Goal: Task Accomplishment & Management: Use online tool/utility

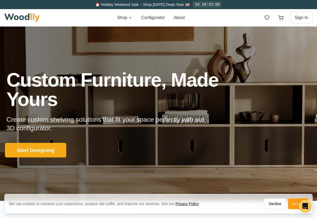
click at [43, 153] on button "Start Designing" at bounding box center [35, 150] width 61 height 15
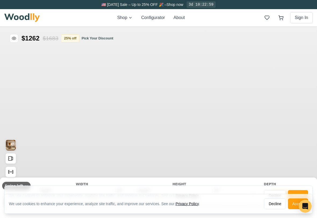
type input "56"
type input "2"
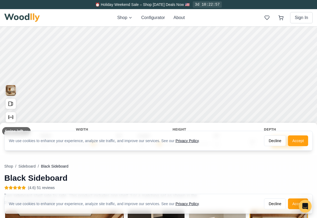
scroll to position [53, 0]
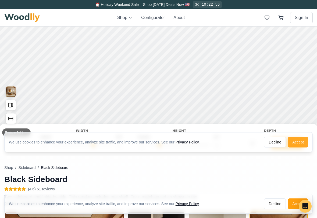
click at [306, 144] on button "Accept" at bounding box center [298, 142] width 20 height 11
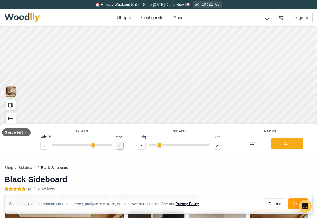
click at [118, 146] on icon at bounding box center [119, 145] width 3 height 3
type input "60"
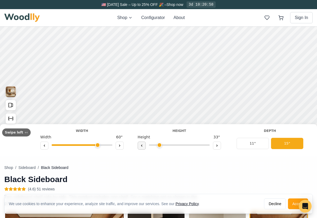
click at [140, 144] on icon at bounding box center [141, 145] width 3 height 3
click at [216, 147] on icon at bounding box center [216, 145] width 3 height 3
click at [216, 147] on button at bounding box center [217, 146] width 8 height 8
click at [141, 146] on icon at bounding box center [141, 146] width 1 height 2
type input "2"
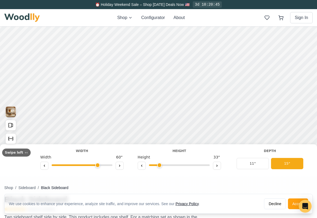
scroll to position [30, 0]
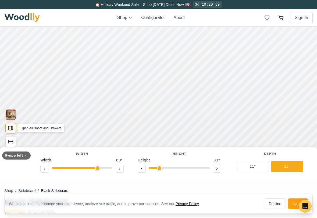
click at [12, 128] on icon "Open All Doors and Drawers" at bounding box center [11, 128] width 6 height 6
click at [109, 99] on icon at bounding box center [109, 98] width 7 height 7
click at [109, 74] on div "9" 12" 15"" at bounding box center [109, 98] width 54 height 54
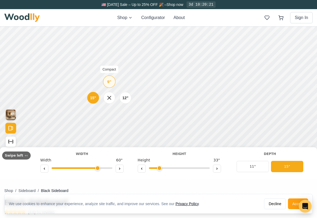
click at [111, 81] on div "9" Compact" at bounding box center [109, 82] width 12 height 12
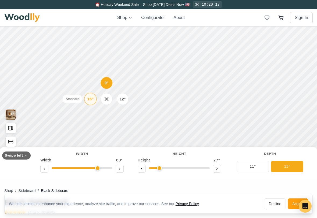
click at [91, 99] on div "15"" at bounding box center [90, 99] width 6 height 6
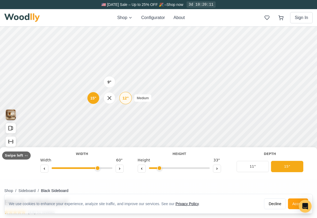
click at [124, 100] on div "12"" at bounding box center [125, 98] width 6 height 6
click at [94, 100] on div "15"" at bounding box center [92, 99] width 6 height 6
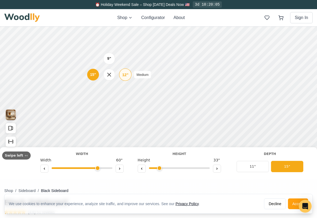
click at [125, 74] on div "12"" at bounding box center [125, 75] width 6 height 6
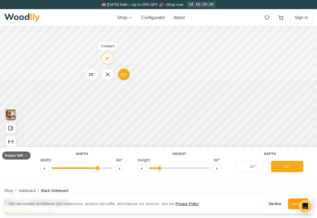
click at [106, 58] on div "9"" at bounding box center [108, 59] width 4 height 6
click at [122, 75] on div "12"" at bounding box center [122, 74] width 6 height 6
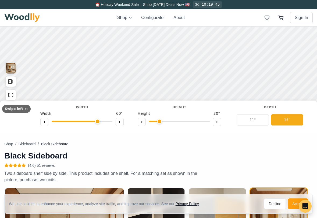
scroll to position [65, 0]
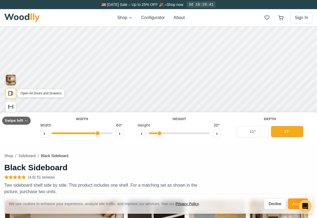
click at [11, 92] on icon "Open All Doors and Drawers" at bounding box center [11, 94] width 6 height 6
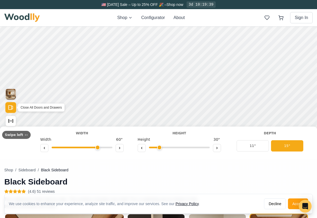
scroll to position [48, 0]
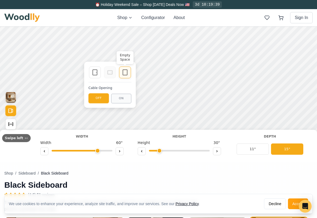
click at [127, 74] on icon at bounding box center [125, 72] width 6 height 6
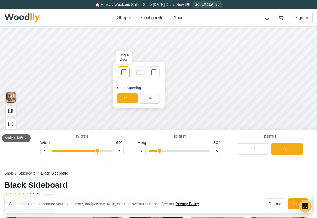
click at [122, 75] on icon at bounding box center [123, 72] width 6 height 6
click at [124, 74] on icon at bounding box center [123, 72] width 6 height 6
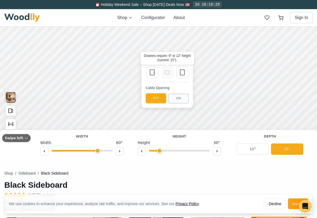
click at [168, 73] on circle at bounding box center [168, 72] width 1 height 1
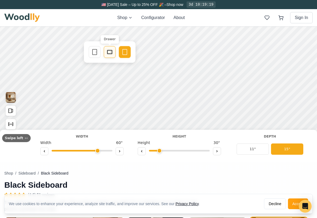
click at [109, 53] on icon at bounding box center [109, 52] width 6 height 6
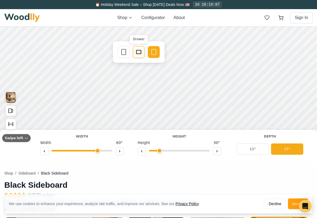
click at [140, 51] on icon at bounding box center [138, 52] width 6 height 6
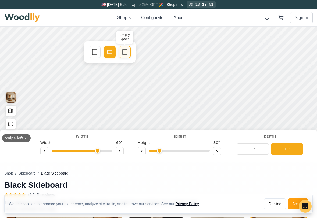
click at [129, 50] on div "Empty Space" at bounding box center [125, 52] width 12 height 12
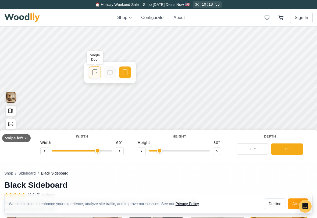
click at [95, 73] on icon at bounding box center [95, 72] width 6 height 6
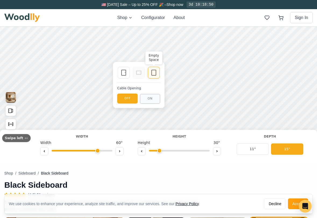
click at [154, 75] on icon at bounding box center [153, 73] width 6 height 6
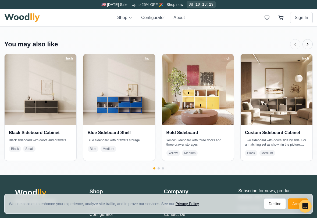
scroll to position [1059, 0]
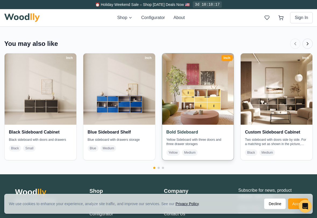
click at [205, 104] on img at bounding box center [197, 89] width 75 height 75
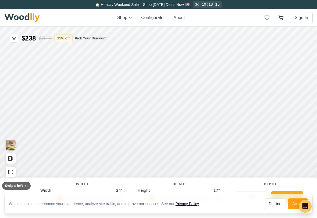
type input "63"
type input "3"
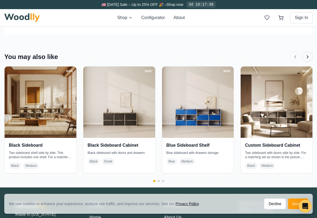
scroll to position [1040, 0]
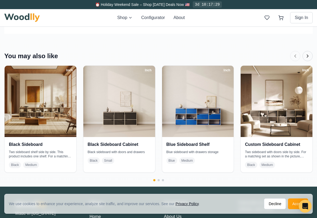
click at [307, 58] on icon "Next products" at bounding box center [307, 55] width 5 height 5
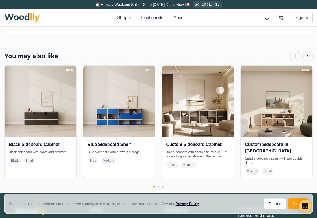
click at [307, 58] on icon "Next products" at bounding box center [307, 55] width 5 height 5
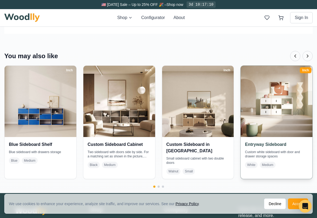
click at [275, 116] on img at bounding box center [276, 101] width 75 height 75
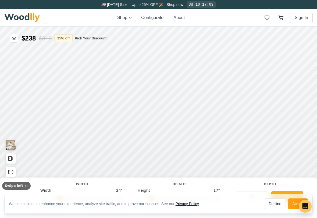
type input "63"
type input "3"
click at [36, 19] on img at bounding box center [21, 17] width 35 height 9
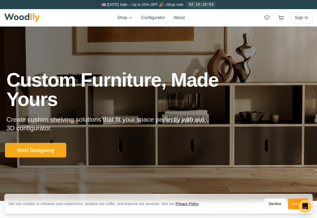
click at [59, 150] on button "Start Designing" at bounding box center [35, 150] width 61 height 15
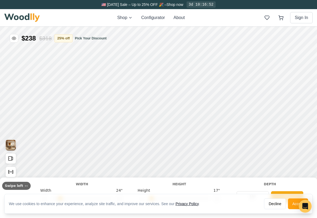
type input "56"
type input "2"
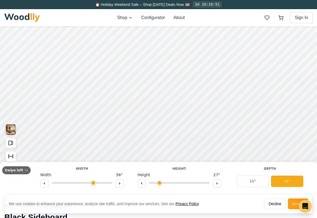
scroll to position [16, 0]
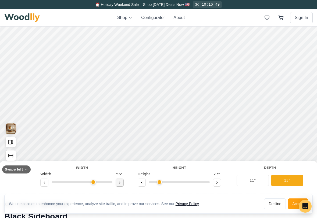
click at [117, 185] on button at bounding box center [120, 183] width 8 height 8
type input "60"
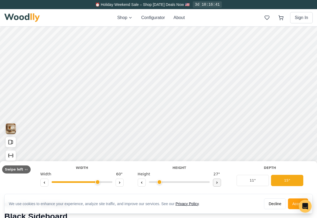
click at [215, 183] on icon at bounding box center [216, 182] width 3 height 3
click at [139, 185] on button at bounding box center [142, 183] width 8 height 8
type input "2"
click at [106, 112] on icon at bounding box center [106, 110] width 6 height 6
click at [106, 89] on icon at bounding box center [106, 91] width 6 height 6
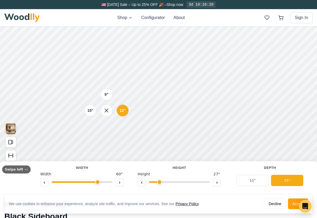
click at [109, 129] on div "9" 12" 15"" at bounding box center [107, 111] width 54 height 54
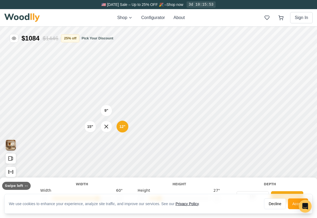
scroll to position [0, 0]
click at [102, 38] on button "Pick Your Discount" at bounding box center [97, 38] width 32 height 5
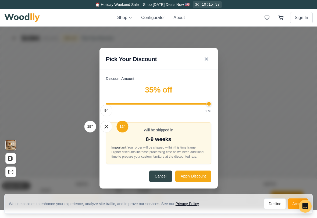
drag, startPoint x: 169, startPoint y: 103, endPoint x: 211, endPoint y: 106, distance: 42.5
type input "35"
click at [211, 106] on div "Discount Amount 35 % off 10% 35% Will be shipped in 8-9 weeks Important: Your o…" at bounding box center [158, 132] width 118 height 113
click at [197, 186] on div "Discount Amount 35 % off 10% 35% Will be shipped in 8-9 weeks Important: Your o…" at bounding box center [158, 132] width 118 height 113
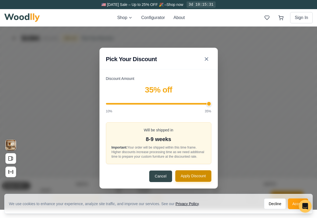
click at [197, 182] on button "Apply Discount" at bounding box center [193, 177] width 36 height 12
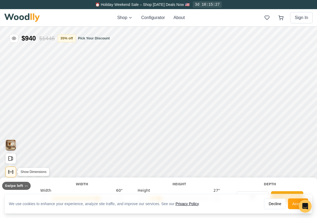
click at [11, 175] on icon "Show Dimensions" at bounding box center [11, 172] width 6 height 6
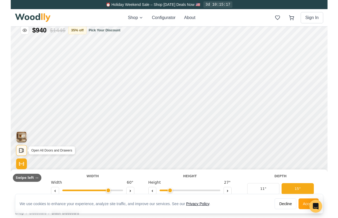
scroll to position [10, 0]
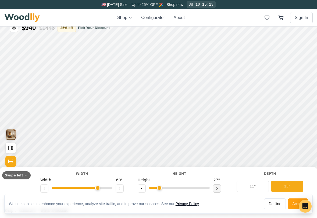
click at [216, 190] on button at bounding box center [217, 189] width 8 height 8
type input "3"
click at [110, 88] on div "9"" at bounding box center [111, 88] width 4 height 6
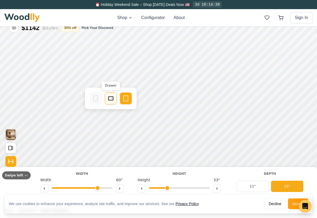
click at [111, 98] on icon at bounding box center [110, 98] width 6 height 6
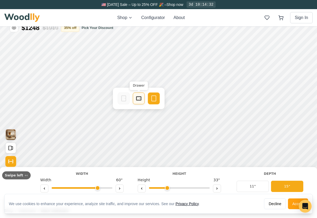
click at [135, 98] on div "Drawer" at bounding box center [139, 99] width 12 height 12
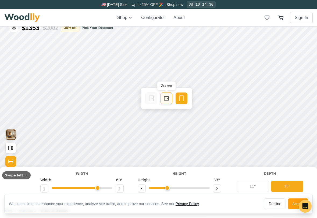
click at [166, 99] on icon at bounding box center [166, 98] width 6 height 6
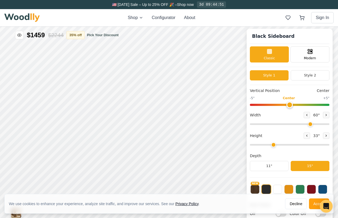
scroll to position [2, 0]
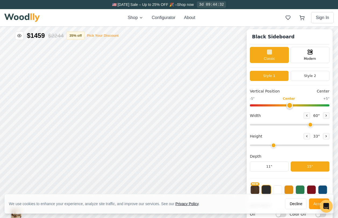
click at [104, 35] on button "Pick Your Discount" at bounding box center [103, 35] width 32 height 5
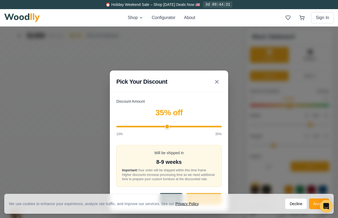
click at [168, 126] on input "Discount Amount" at bounding box center [168, 127] width 105 height 2
click at [156, 126] on input "Discount Amount" at bounding box center [168, 127] width 105 height 2
click at [135, 126] on input "Discount Amount" at bounding box center [168, 127] width 105 height 2
type input "35"
click at [220, 126] on input "Discount Amount" at bounding box center [168, 127] width 105 height 2
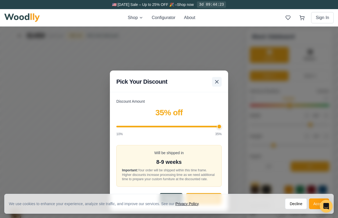
click at [218, 80] on icon at bounding box center [217, 82] width 6 height 6
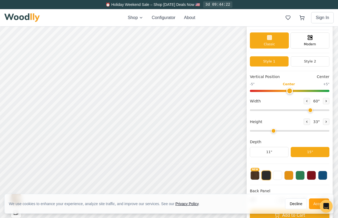
scroll to position [18, 0]
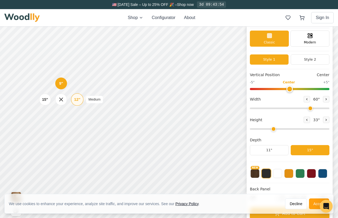
click at [77, 100] on div "12"" at bounding box center [77, 100] width 6 height 6
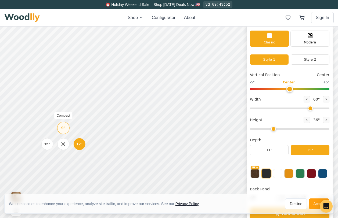
click at [63, 129] on div "9"" at bounding box center [63, 128] width 4 height 6
click at [288, 173] on button at bounding box center [288, 173] width 9 height 9
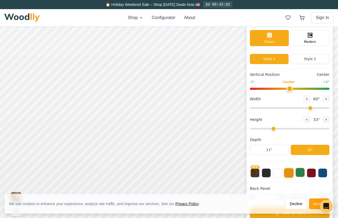
click at [302, 175] on button at bounding box center [299, 172] width 9 height 9
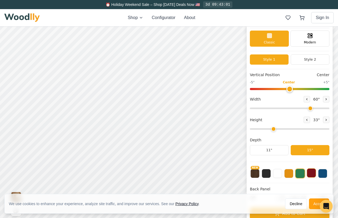
click at [312, 175] on button at bounding box center [311, 173] width 9 height 9
click at [316, 175] on button at bounding box center [322, 173] width 9 height 9
click at [276, 176] on button at bounding box center [277, 173] width 9 height 9
click at [266, 176] on button at bounding box center [266, 173] width 9 height 9
click at [256, 176] on button "NEW" at bounding box center [254, 173] width 9 height 9
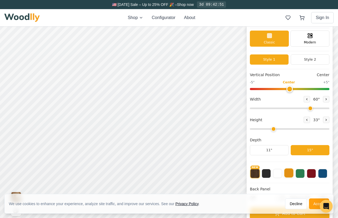
click at [290, 175] on button at bounding box center [288, 173] width 9 height 9
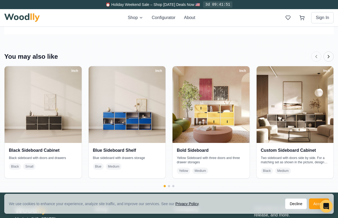
scroll to position [1105, 0]
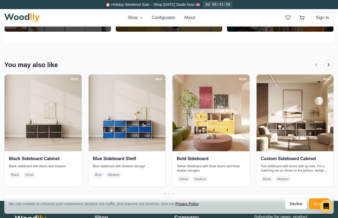
click at [316, 64] on icon "Next products" at bounding box center [328, 64] width 5 height 5
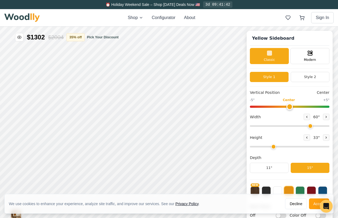
scroll to position [0, 0]
click at [74, 163] on div "12"" at bounding box center [77, 163] width 6 height 6
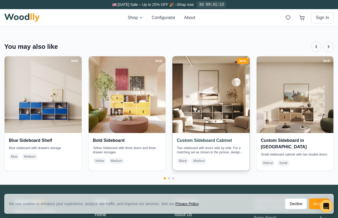
scroll to position [1123, 0]
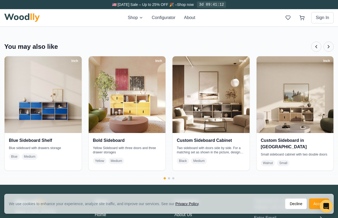
click at [316, 47] on icon "Next products" at bounding box center [328, 46] width 5 height 5
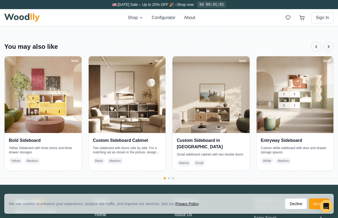
click at [316, 47] on icon "Next products" at bounding box center [328, 46] width 5 height 5
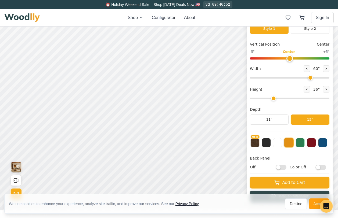
scroll to position [48, 0]
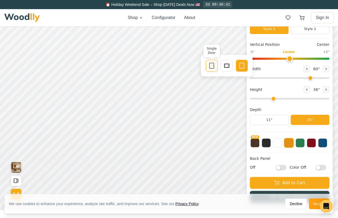
click at [211, 67] on icon at bounding box center [211, 66] width 6 height 6
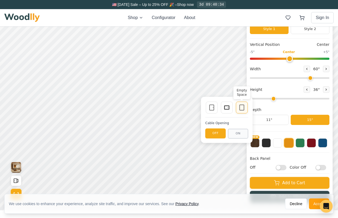
click at [240, 112] on div "Empty Space" at bounding box center [242, 108] width 12 height 12
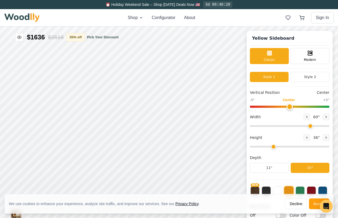
scroll to position [0, 0]
type input "0"
click at [288, 108] on input "range" at bounding box center [290, 107] width 80 height 2
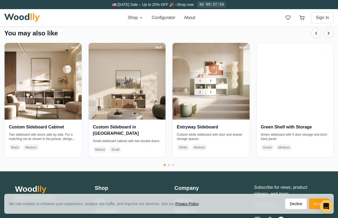
scroll to position [1136, 0]
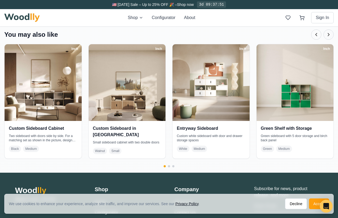
click at [316, 34] on icon "Next products" at bounding box center [328, 34] width 5 height 5
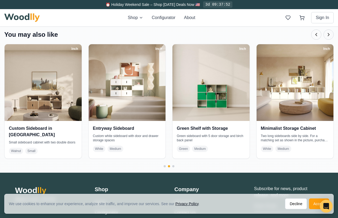
click at [316, 34] on icon "Next products" at bounding box center [328, 34] width 5 height 5
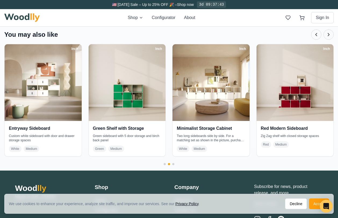
click at [316, 34] on icon "Next products" at bounding box center [328, 34] width 5 height 5
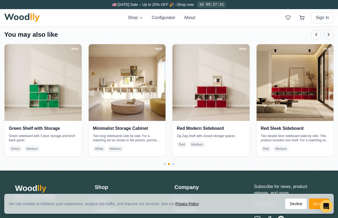
click at [316, 34] on icon "Next products" at bounding box center [328, 34] width 5 height 5
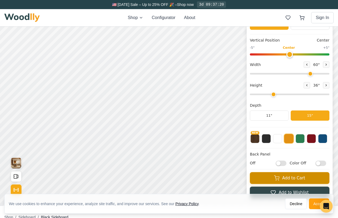
scroll to position [55, 0]
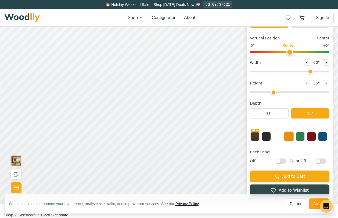
click at [284, 161] on input "Off" at bounding box center [281, 161] width 11 height 5
click at [284, 161] on input "On" at bounding box center [281, 161] width 11 height 5
checkbox input "false"
click at [316, 162] on input "Color Off" at bounding box center [320, 161] width 11 height 5
click at [316, 162] on input "Color On" at bounding box center [320, 161] width 11 height 5
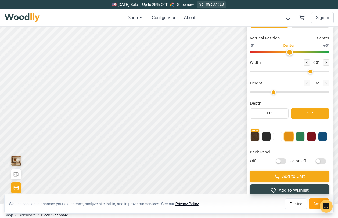
click at [316, 162] on input "Color Off" at bounding box center [320, 161] width 11 height 5
checkbox input "true"
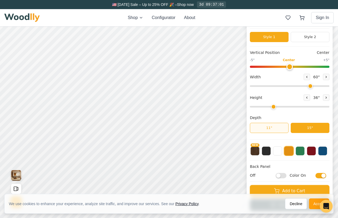
scroll to position [27, 0]
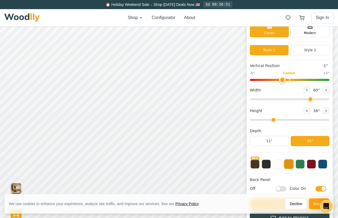
type input "0"
click at [289, 80] on input "range" at bounding box center [290, 80] width 80 height 2
click at [62, 122] on div "9" Compact" at bounding box center [63, 119] width 12 height 12
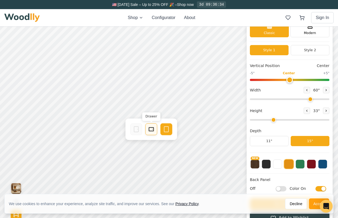
click at [153, 132] on icon at bounding box center [151, 129] width 6 height 6
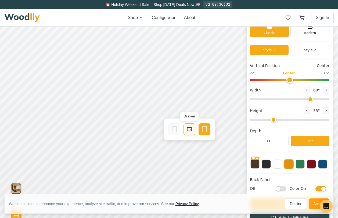
click at [190, 131] on rect at bounding box center [189, 130] width 5 height 4
